Goal: Task Accomplishment & Management: Manage account settings

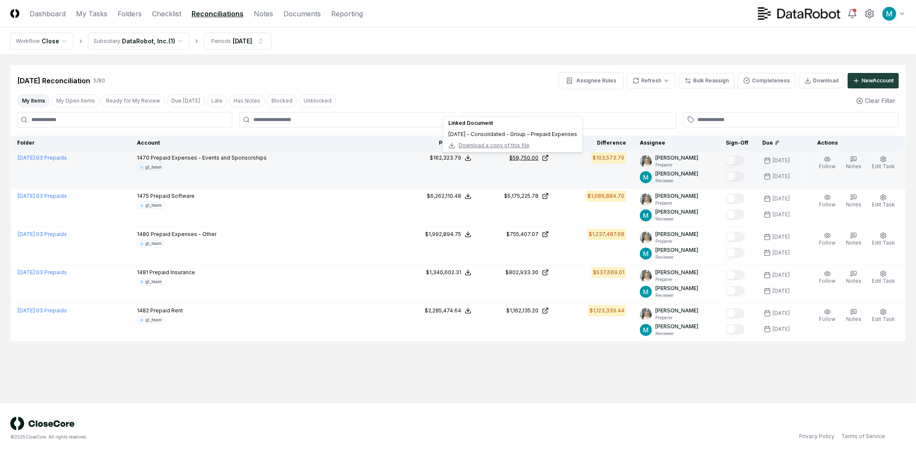
click at [548, 158] on icon at bounding box center [545, 158] width 7 height 7
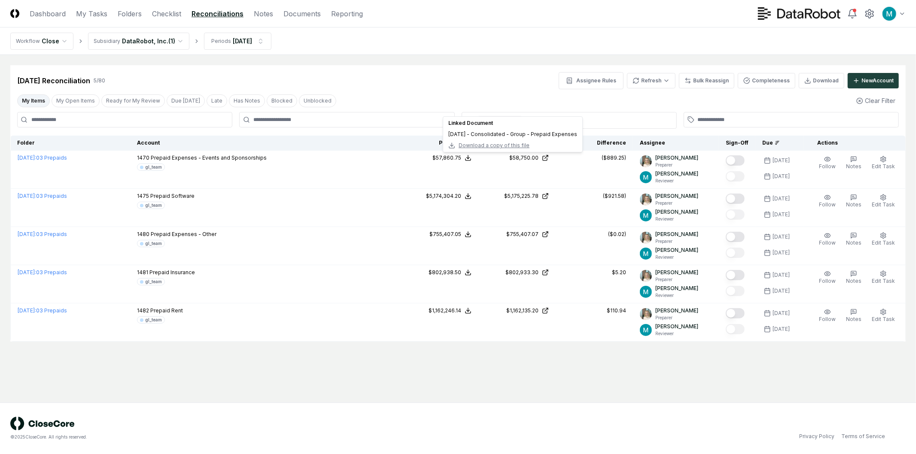
click at [532, 67] on div "Sep 2025 Reconciliation 5 / 80 Assignee Rules Refresh Bulk Reassign Completenes…" at bounding box center [457, 77] width 895 height 24
click at [158, 49] on html "CloseCore Dashboard My Tasks Folders Checklist Reconciliations Notes Documents …" at bounding box center [458, 227] width 916 height 454
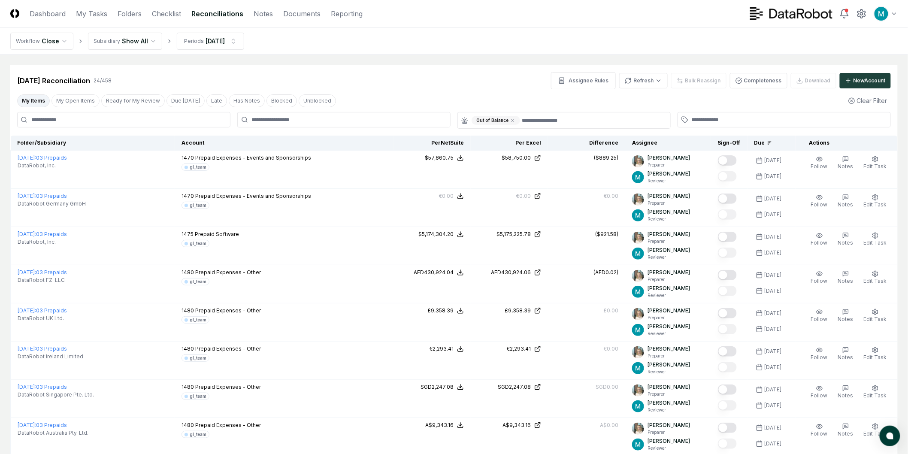
click at [508, 119] on div "Out of Balance" at bounding box center [496, 120] width 49 height 9
click at [510, 119] on icon at bounding box center [512, 120] width 5 height 5
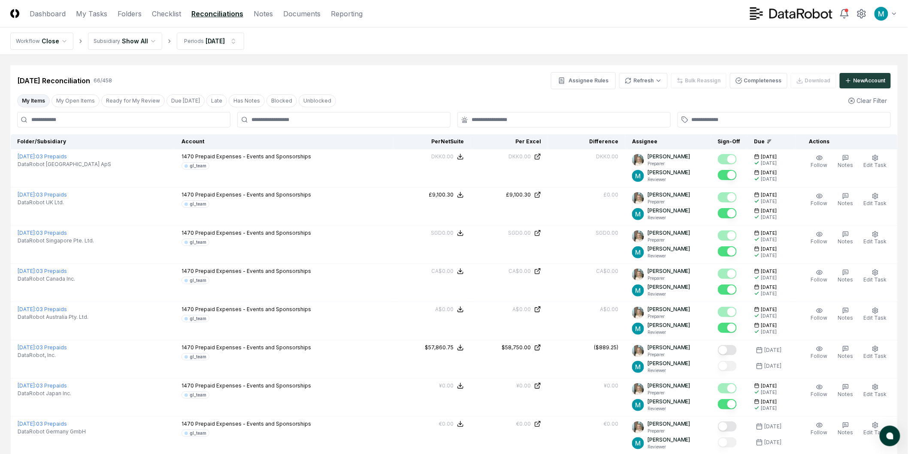
click at [458, 97] on div "My Items My Open Items Ready for My Review Due Today Late Has Notes Blocked Unb…" at bounding box center [454, 101] width 888 height 16
click at [134, 123] on input at bounding box center [123, 119] width 213 height 15
type input "****"
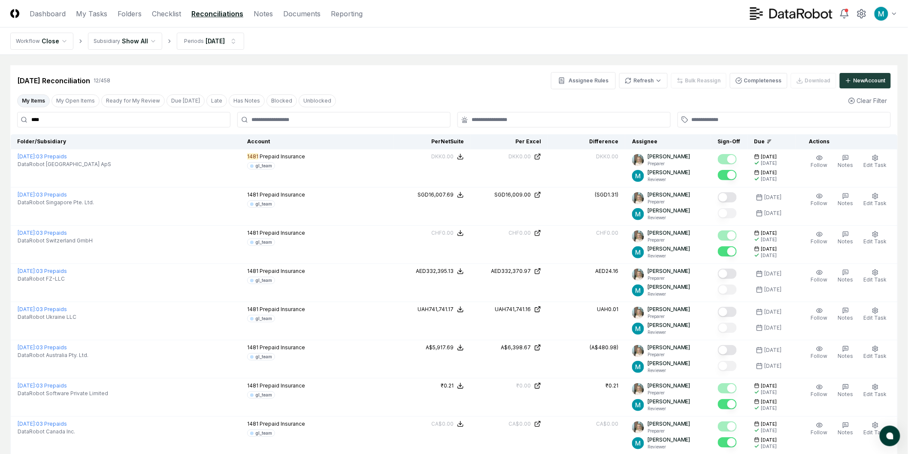
click at [147, 122] on input "****" at bounding box center [123, 119] width 213 height 15
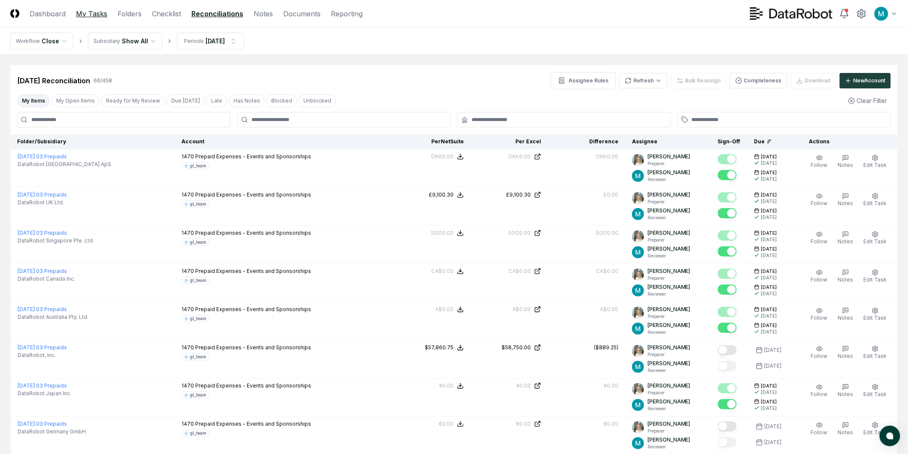
click at [91, 15] on link "My Tasks" at bounding box center [91, 14] width 31 height 10
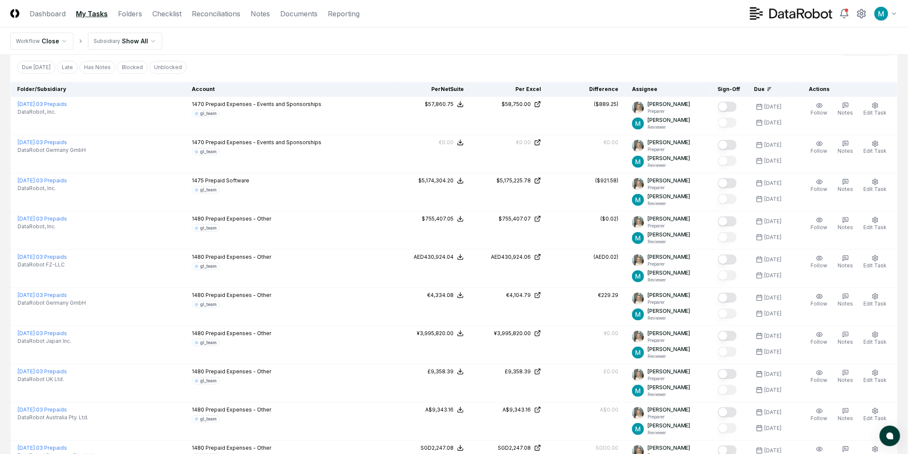
scroll to position [95, 0]
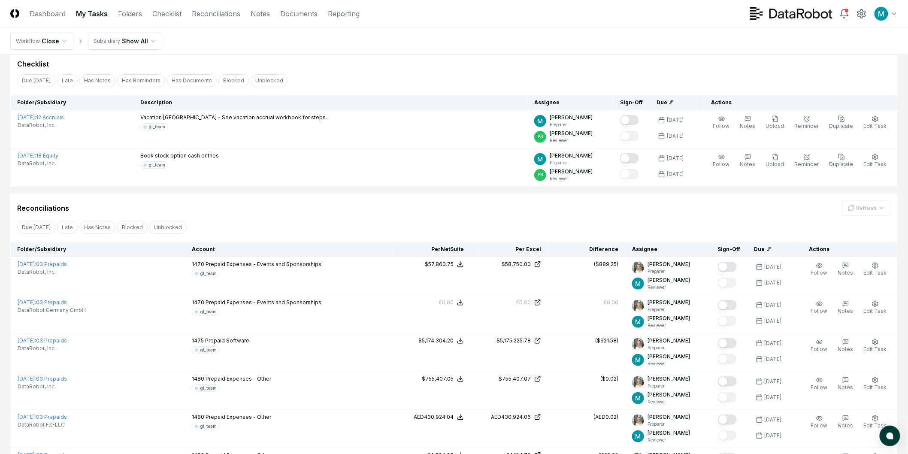
scroll to position [48, 0]
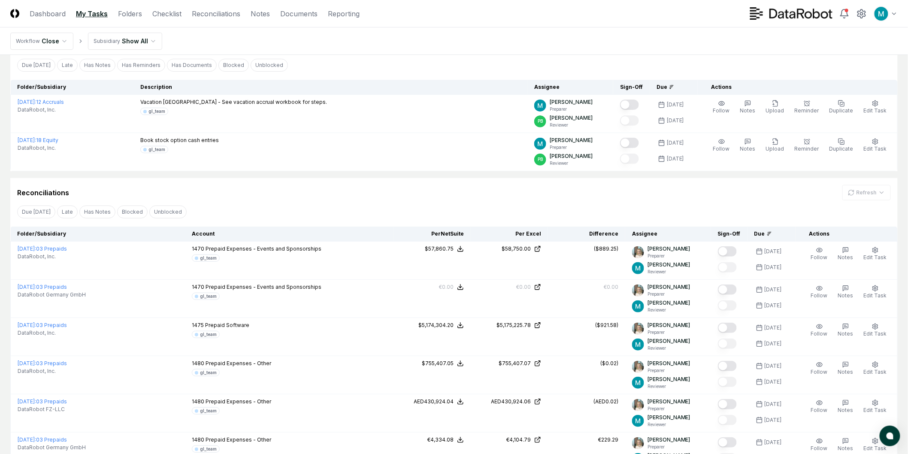
click at [372, 204] on div "Due [DATE] Late Has Notes Blocked Unblocked Clear Filter" at bounding box center [454, 212] width 888 height 16
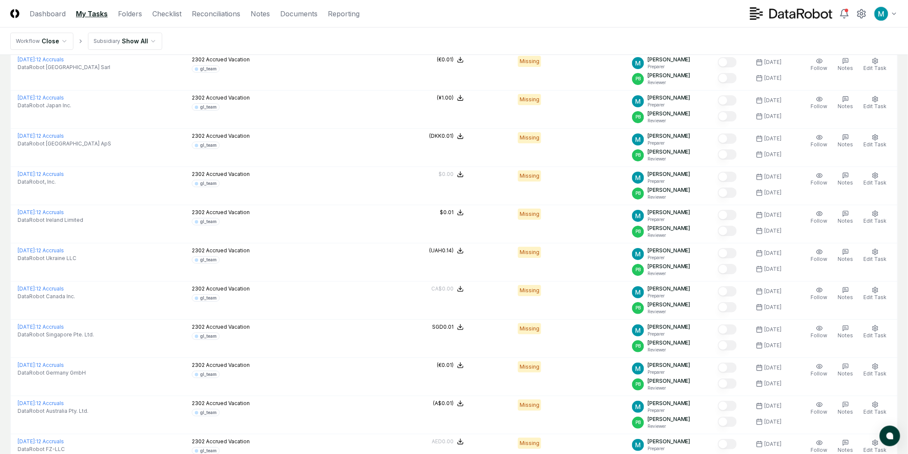
scroll to position [1349, 0]
